Goal: Check status: Check status

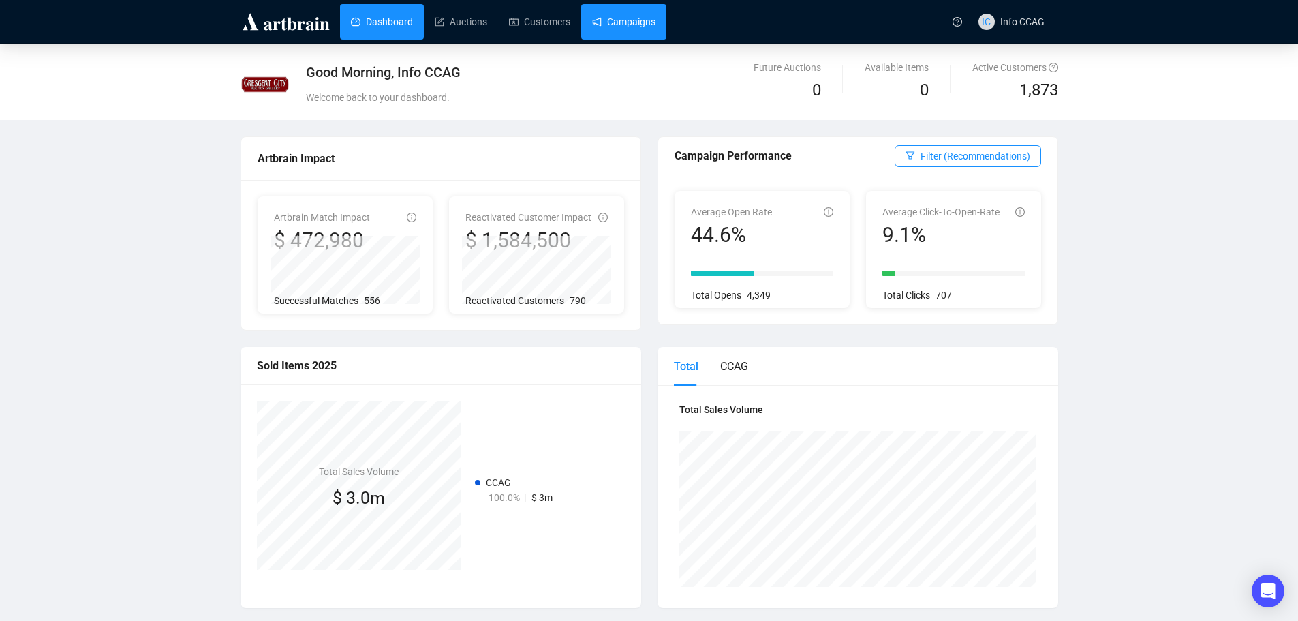
click at [608, 27] on link "Campaigns" at bounding box center [623, 21] width 63 height 35
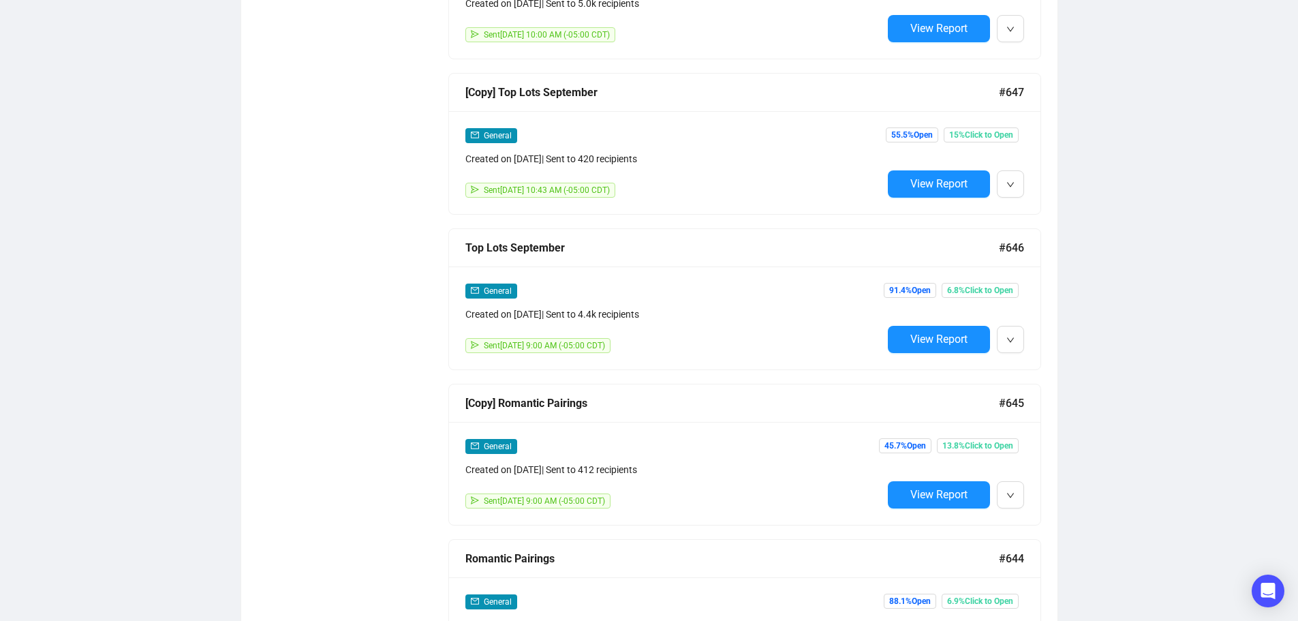
scroll to position [2657, 0]
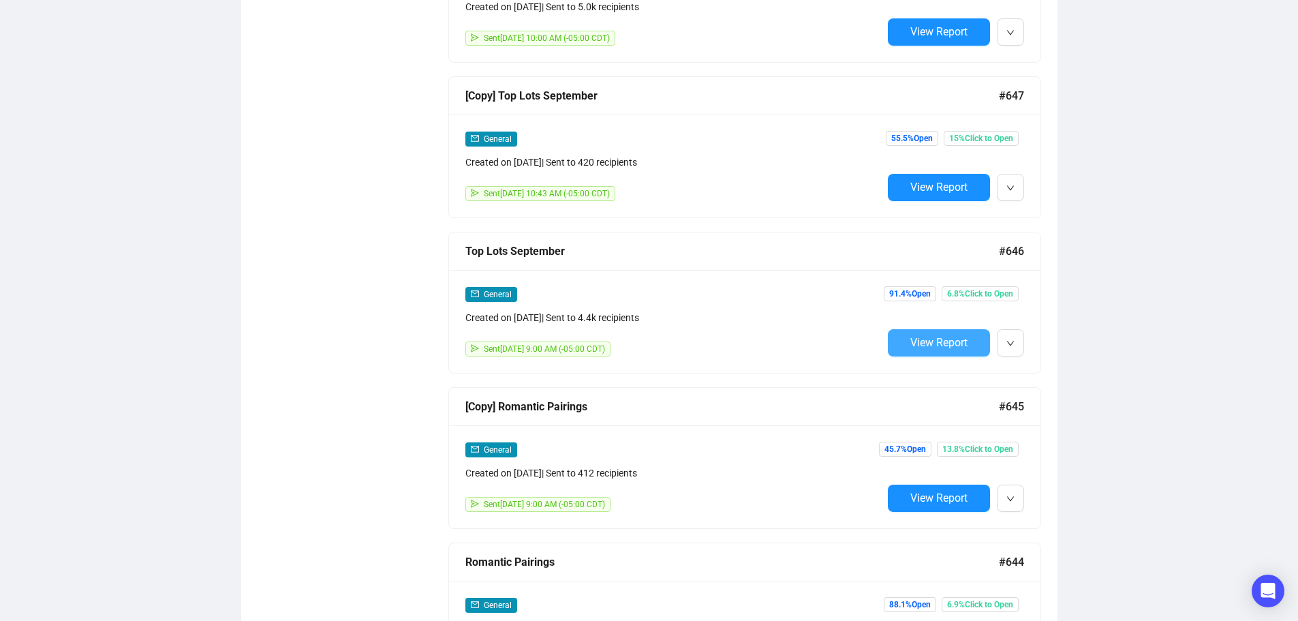
click at [935, 336] on span "View Report" at bounding box center [938, 342] width 57 height 13
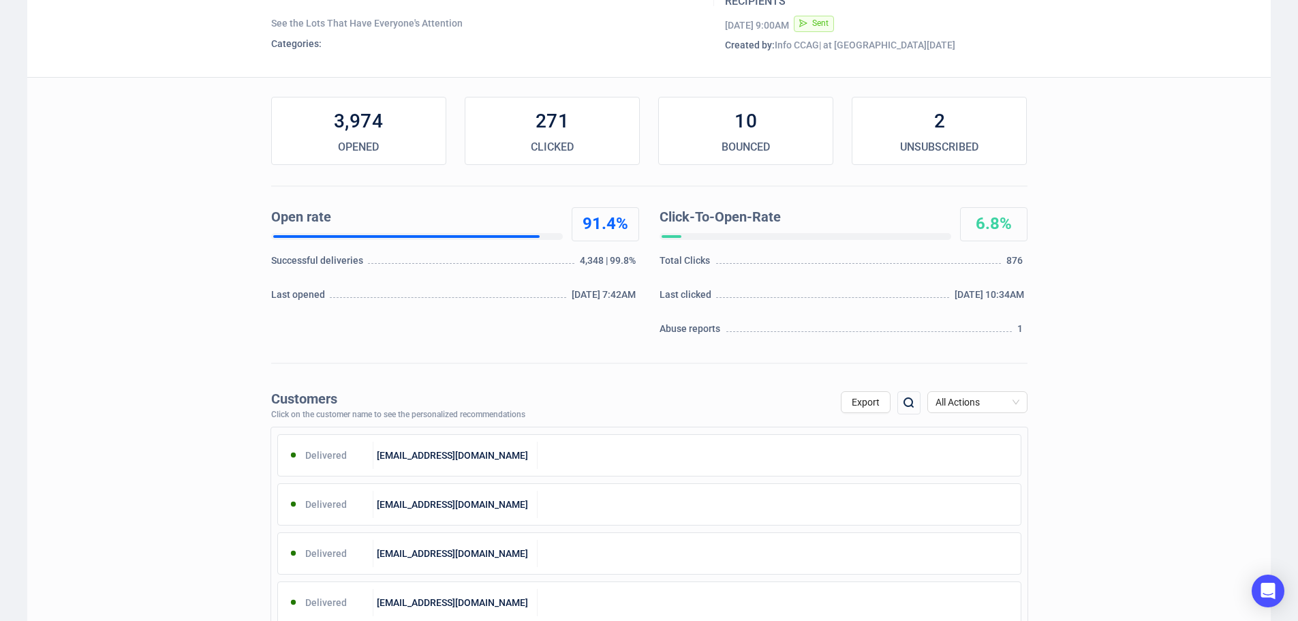
scroll to position [136, 0]
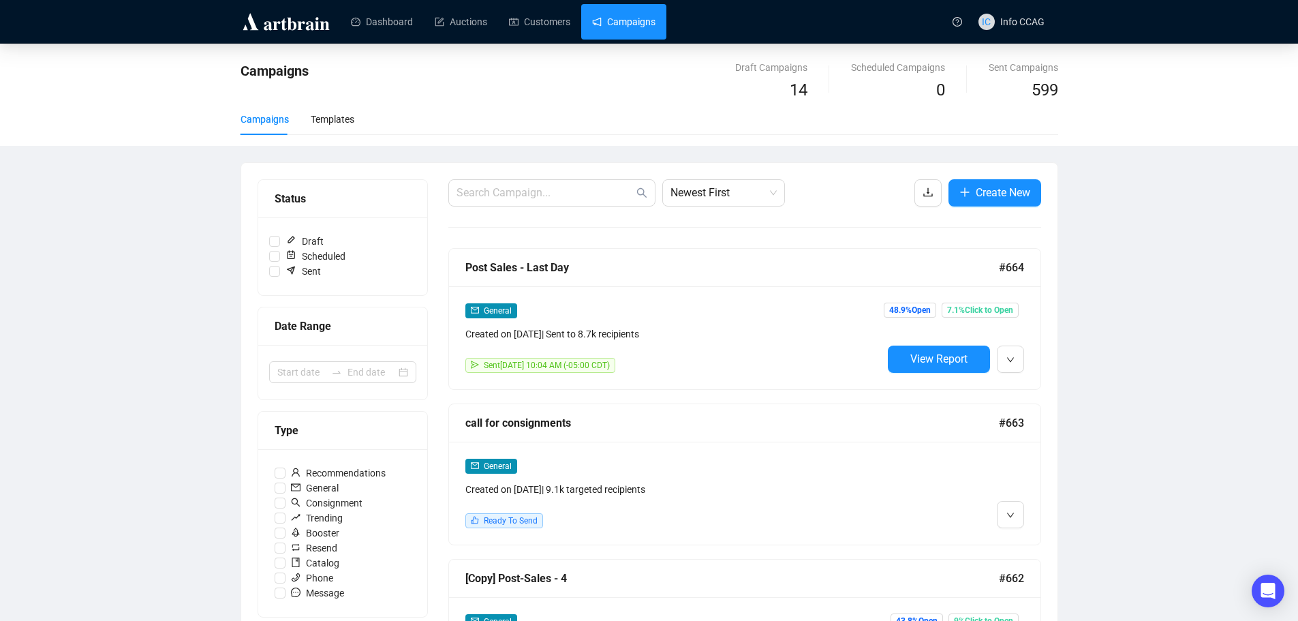
click at [608, 17] on link "Campaigns" at bounding box center [623, 21] width 63 height 35
click at [645, 22] on link "Campaigns" at bounding box center [623, 21] width 63 height 35
click at [386, 17] on link "Dashboard" at bounding box center [382, 21] width 62 height 35
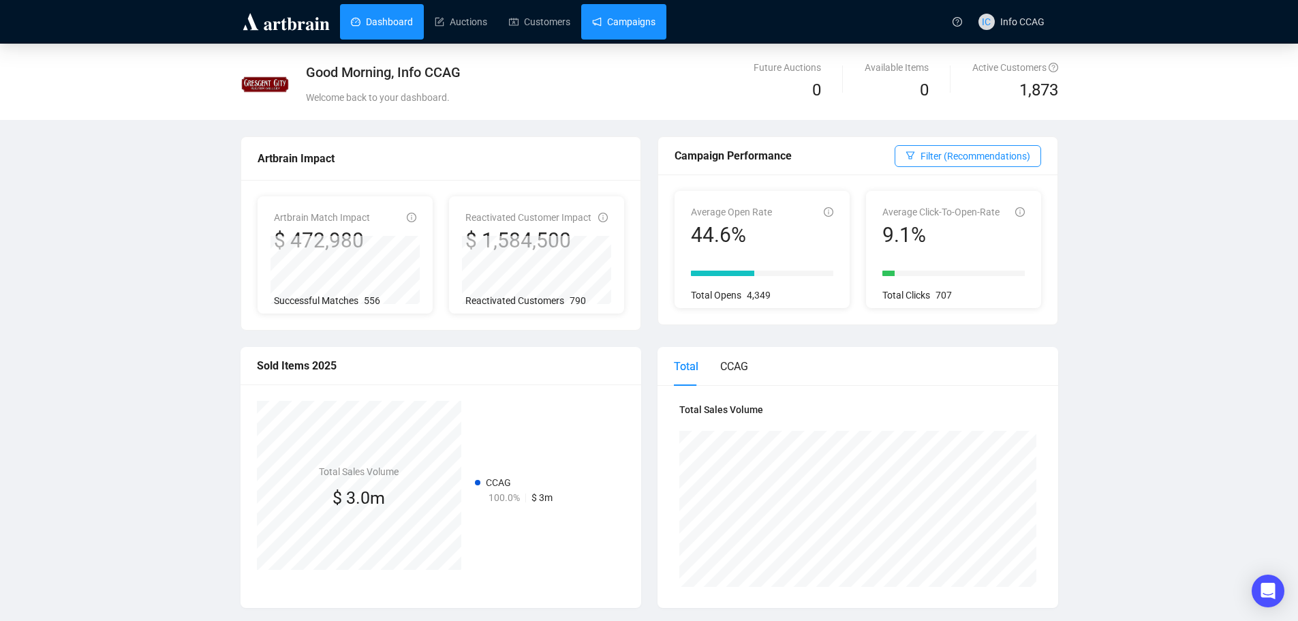
click at [635, 21] on link "Campaigns" at bounding box center [623, 21] width 63 height 35
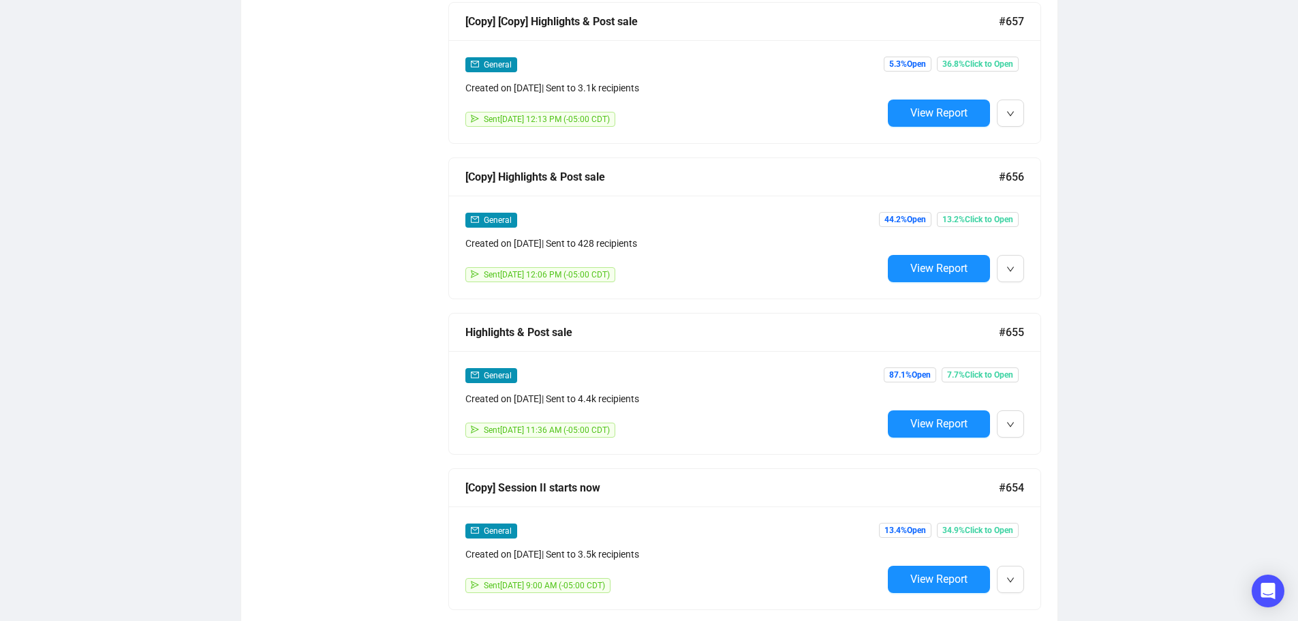
scroll to position [1363, 0]
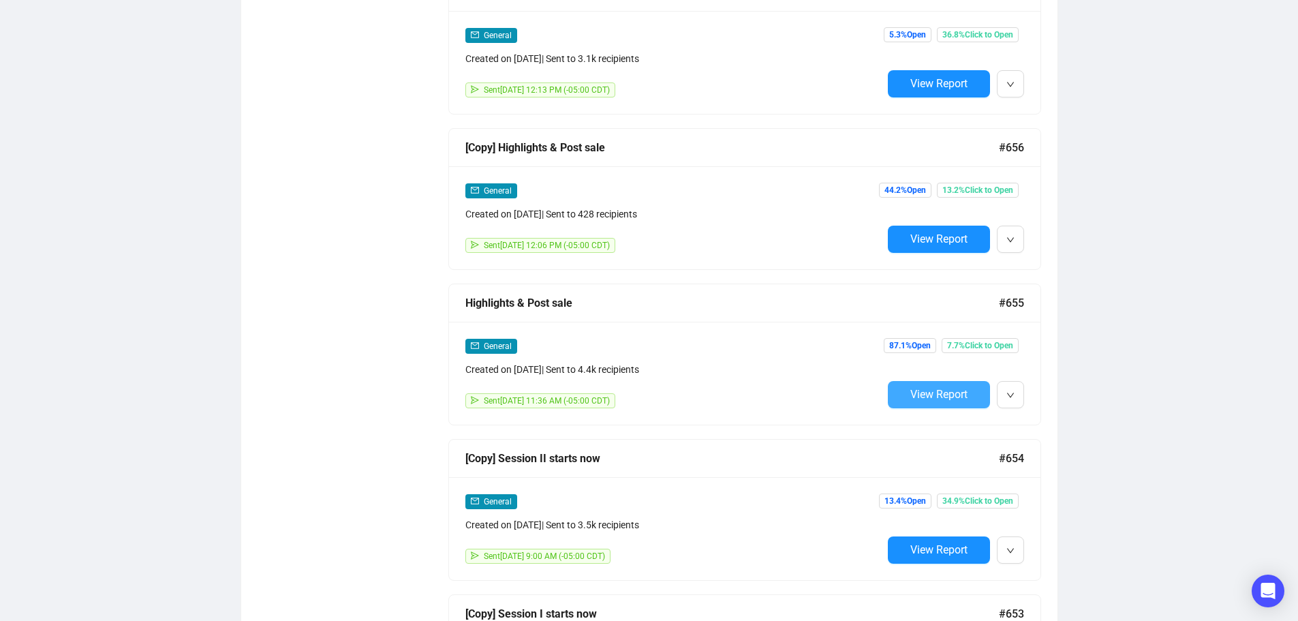
click at [926, 388] on span "View Report" at bounding box center [938, 394] width 57 height 13
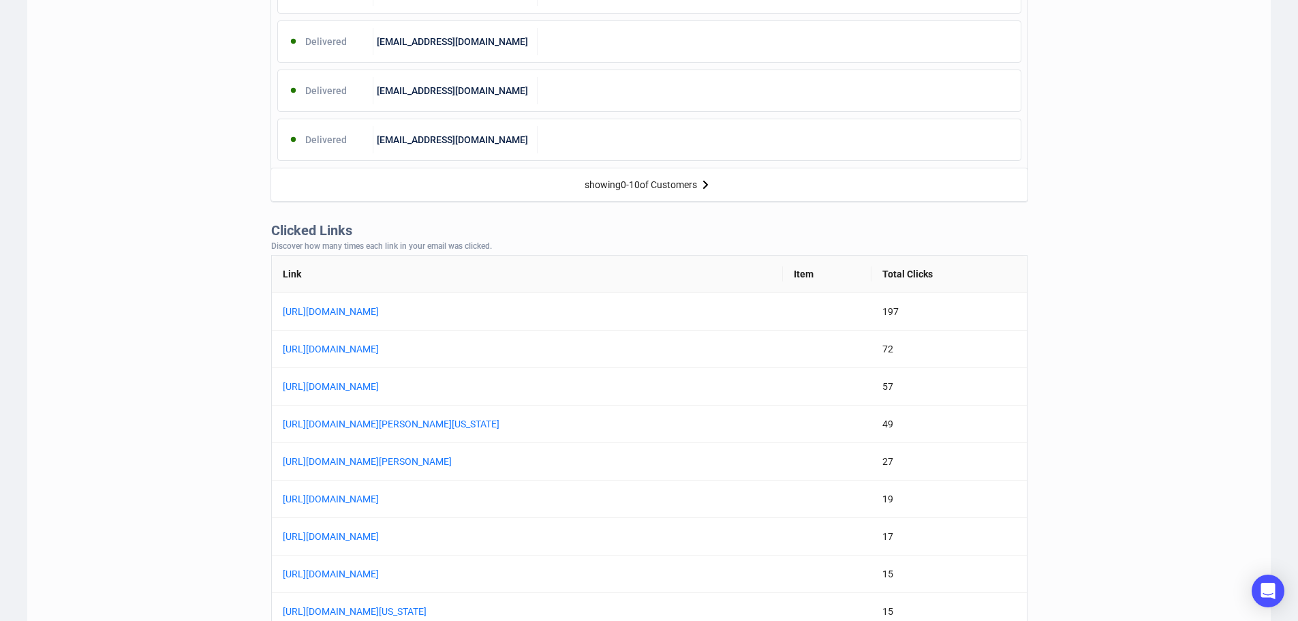
scroll to position [886, 0]
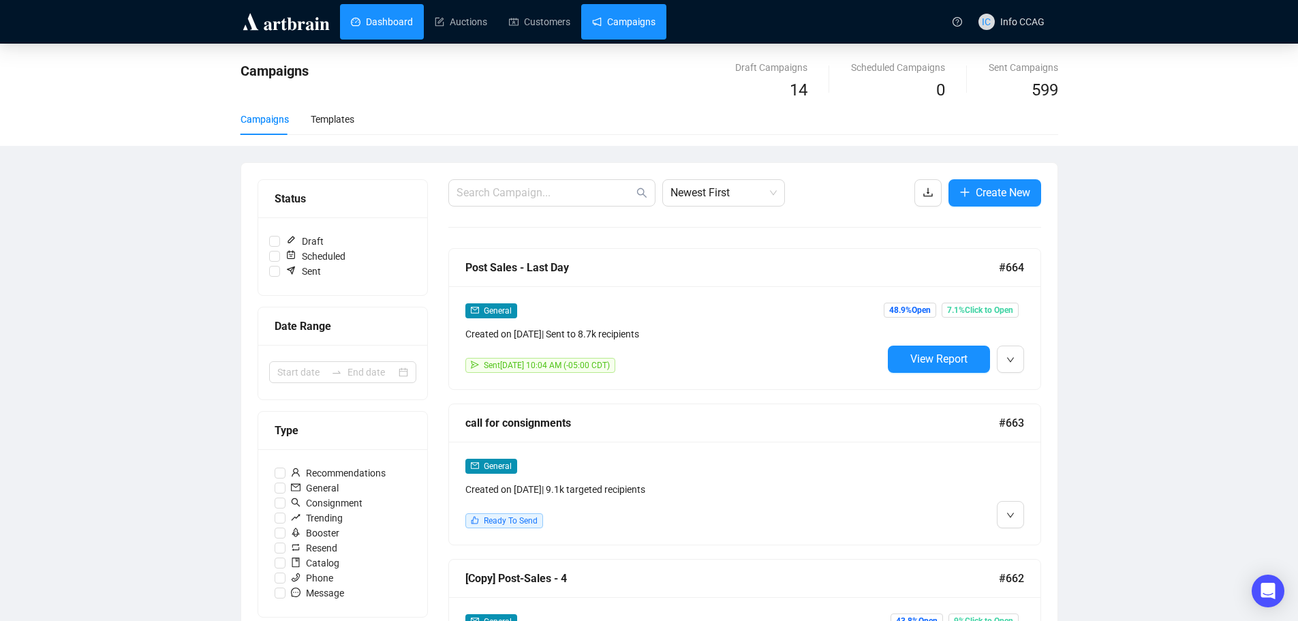
click at [365, 23] on link "Dashboard" at bounding box center [382, 21] width 62 height 35
